Goal: Task Accomplishment & Management: Use online tool/utility

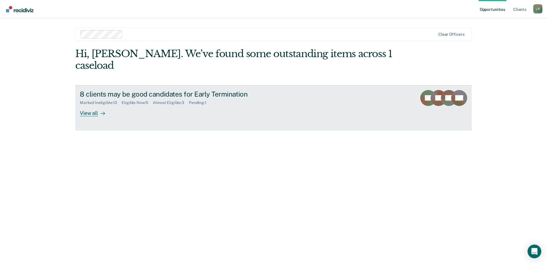
click at [94, 105] on div "View all" at bounding box center [96, 110] width 32 height 11
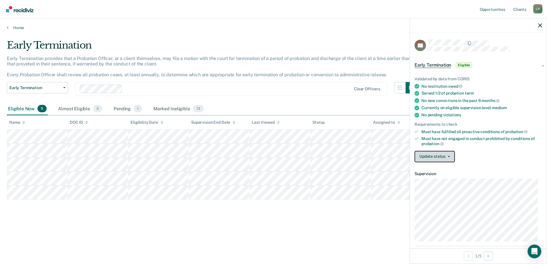
click at [422, 154] on button "Update status" at bounding box center [435, 156] width 40 height 11
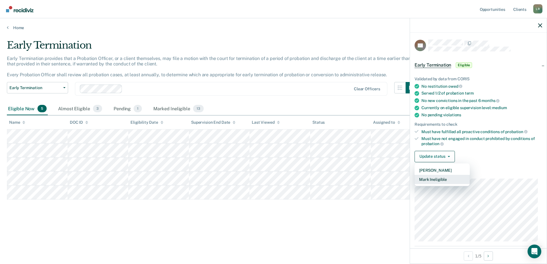
click at [435, 178] on button "Mark Ineligible" at bounding box center [442, 179] width 55 height 9
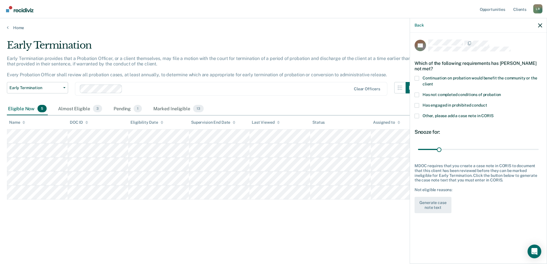
click at [420, 80] on label "Continuation on probation would benefit the community or the client" at bounding box center [479, 82] width 128 height 12
click at [433, 82] on input "Continuation on probation would benefit the community or the client" at bounding box center [433, 82] width 0 height 0
click at [418, 94] on span at bounding box center [417, 95] width 5 height 5
click at [501, 93] on input "Has not completed conditions of probation" at bounding box center [501, 93] width 0 height 0
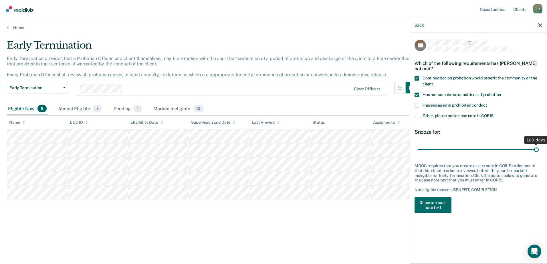
drag, startPoint x: 440, startPoint y: 149, endPoint x: 538, endPoint y: 149, distance: 97.9
type input "180"
click at [538, 149] on input "range" at bounding box center [478, 149] width 121 height 10
click at [432, 203] on button "Generate case note text" at bounding box center [433, 205] width 37 height 17
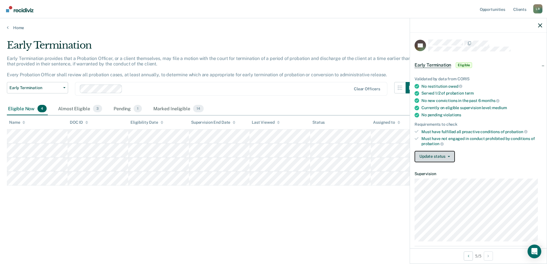
click at [431, 159] on button "Update status" at bounding box center [435, 156] width 40 height 11
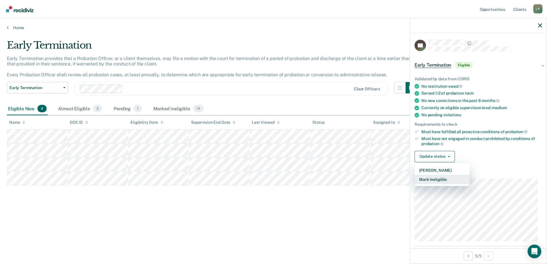
click at [435, 180] on button "Mark Ineligible" at bounding box center [442, 179] width 55 height 9
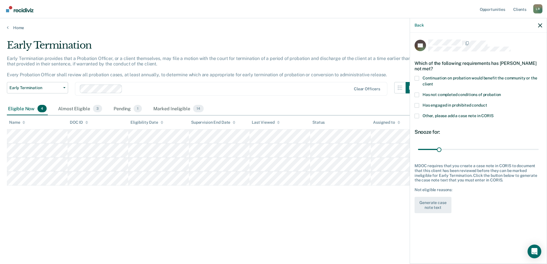
click at [418, 106] on span at bounding box center [417, 105] width 5 height 5
click at [487, 103] on input "Has engaged in prohibited conduct" at bounding box center [487, 103] width 0 height 0
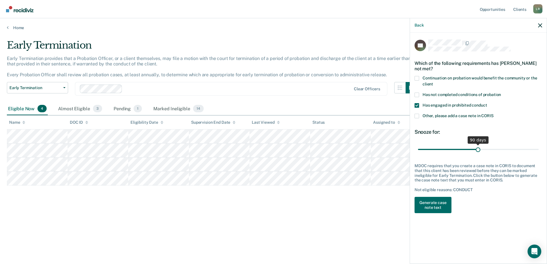
drag, startPoint x: 441, startPoint y: 147, endPoint x: 478, endPoint y: 148, distance: 36.9
type input "90"
click at [478, 148] on input "range" at bounding box center [478, 149] width 121 height 10
click at [438, 203] on button "Generate case note text" at bounding box center [433, 205] width 37 height 17
